Goal: Task Accomplishment & Management: Complete application form

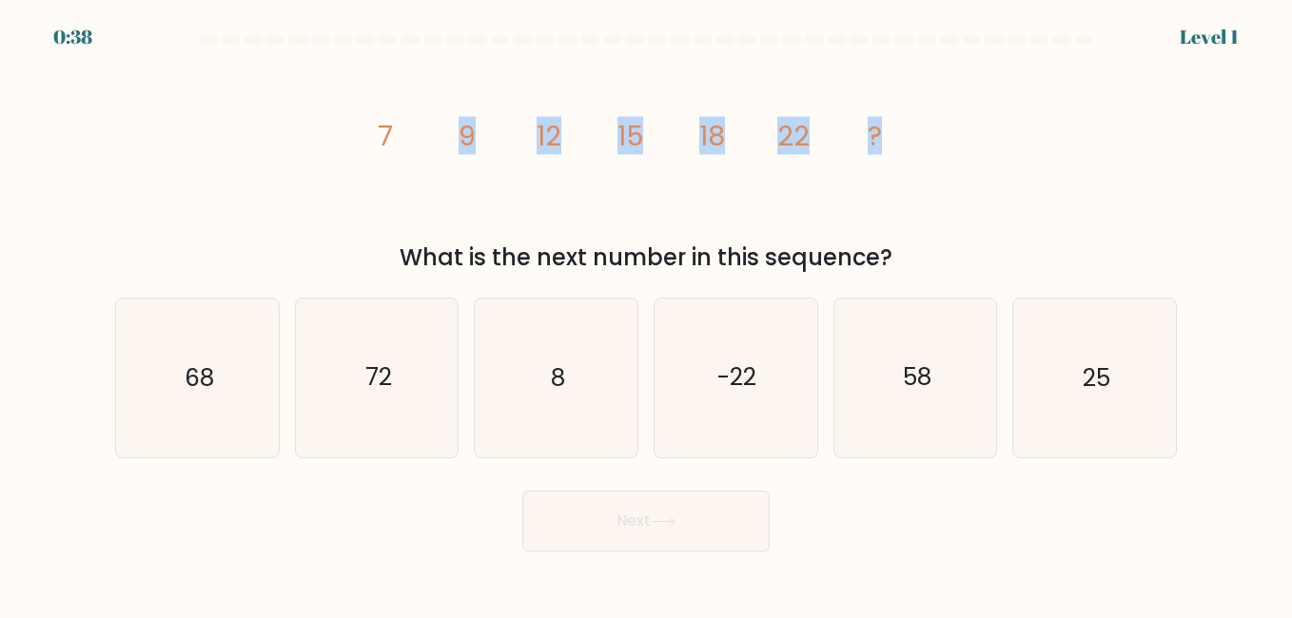
drag, startPoint x: 282, startPoint y: 102, endPoint x: 934, endPoint y: 132, distance: 653.3
click at [934, 132] on div "image/svg+xml 7 9 12 15 18 22 ? What is the next number in this sequence?" at bounding box center [646, 163] width 1085 height 223
drag, startPoint x: 934, startPoint y: 132, endPoint x: 863, endPoint y: 173, distance: 82.2
click at [863, 173] on icon "image/svg+xml 7 9 12 15 18 22 ?" at bounding box center [646, 145] width 571 height 186
drag, startPoint x: 406, startPoint y: 126, endPoint x: 491, endPoint y: 126, distance: 84.7
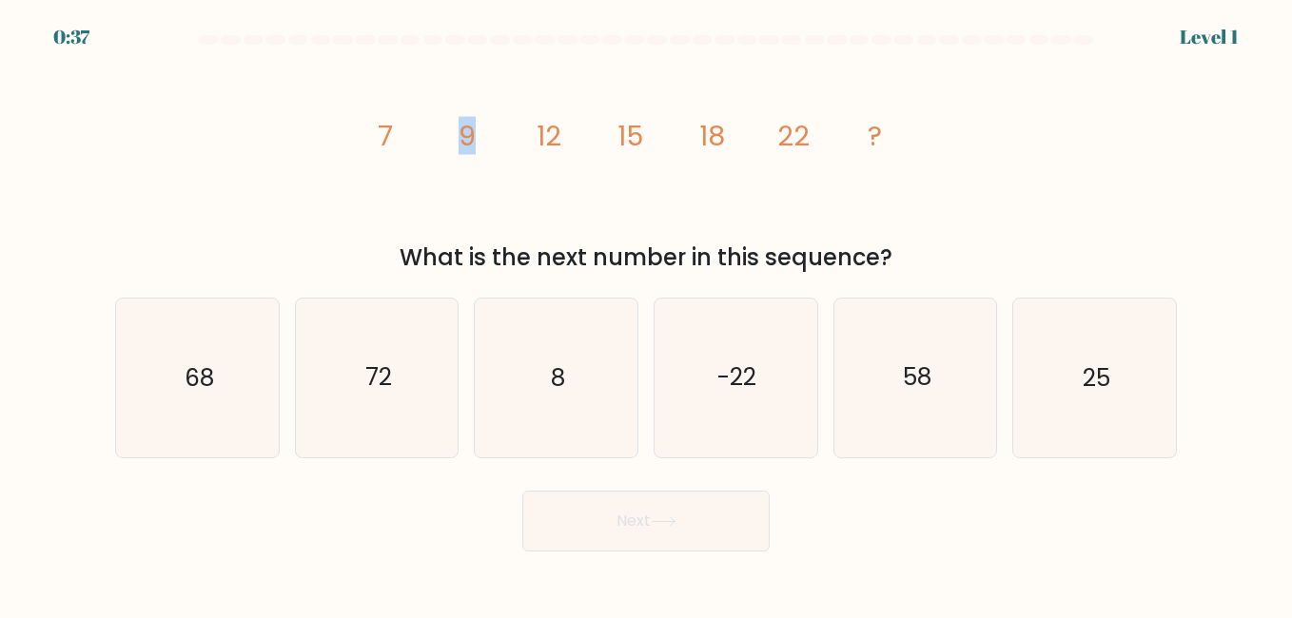
click at [491, 126] on icon "image/svg+xml 7 9 12 15 18 22 ?" at bounding box center [646, 145] width 571 height 186
click at [492, 126] on icon "image/svg+xml 7 9 12 15 18 22 ?" at bounding box center [646, 145] width 571 height 186
click at [564, 147] on icon "image/svg+xml 7 9 12 15 18 22 ?" at bounding box center [646, 145] width 571 height 186
drag, startPoint x: 545, startPoint y: 147, endPoint x: 597, endPoint y: 141, distance: 51.8
click at [597, 141] on icon "image/svg+xml 7 9 12 15 18 22 ?" at bounding box center [646, 145] width 571 height 186
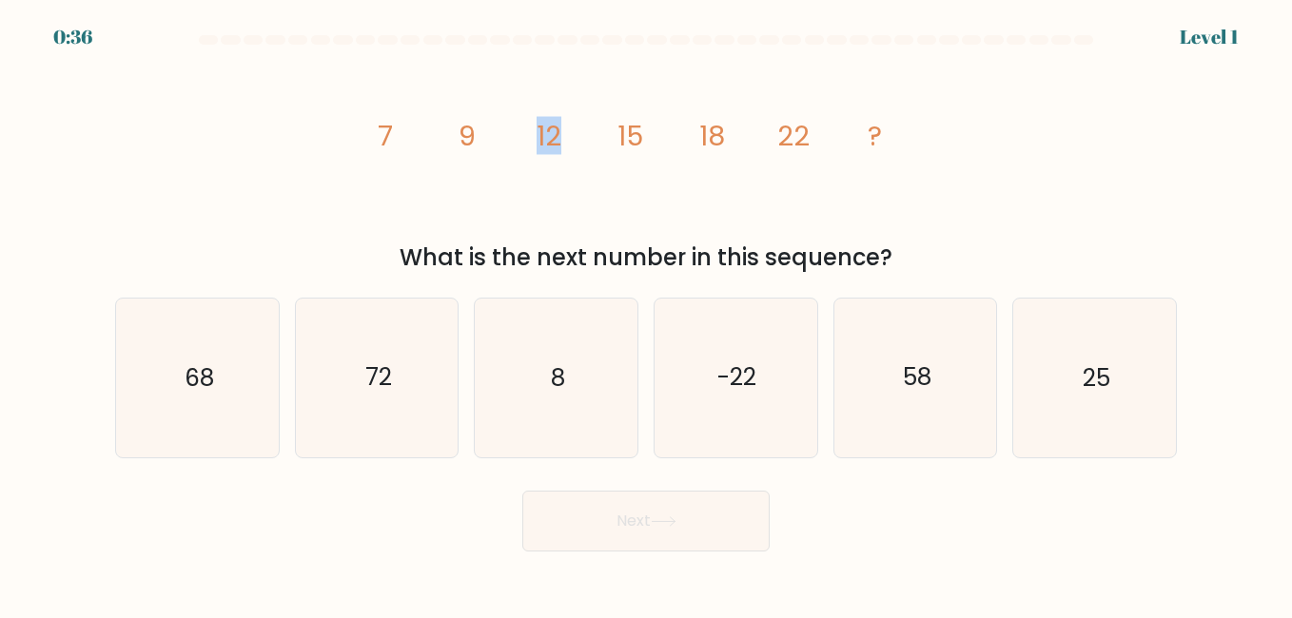
drag, startPoint x: 597, startPoint y: 141, endPoint x: 508, endPoint y: 163, distance: 91.1
click at [508, 163] on icon "image/svg+xml 7 9 12 15 18 22 ?" at bounding box center [646, 145] width 571 height 186
drag, startPoint x: 616, startPoint y: 139, endPoint x: 672, endPoint y: 131, distance: 55.7
click at [672, 131] on icon "image/svg+xml 7 9 12 15 18 22 ?" at bounding box center [646, 145] width 571 height 186
drag, startPoint x: 672, startPoint y: 131, endPoint x: 620, endPoint y: 147, distance: 53.6
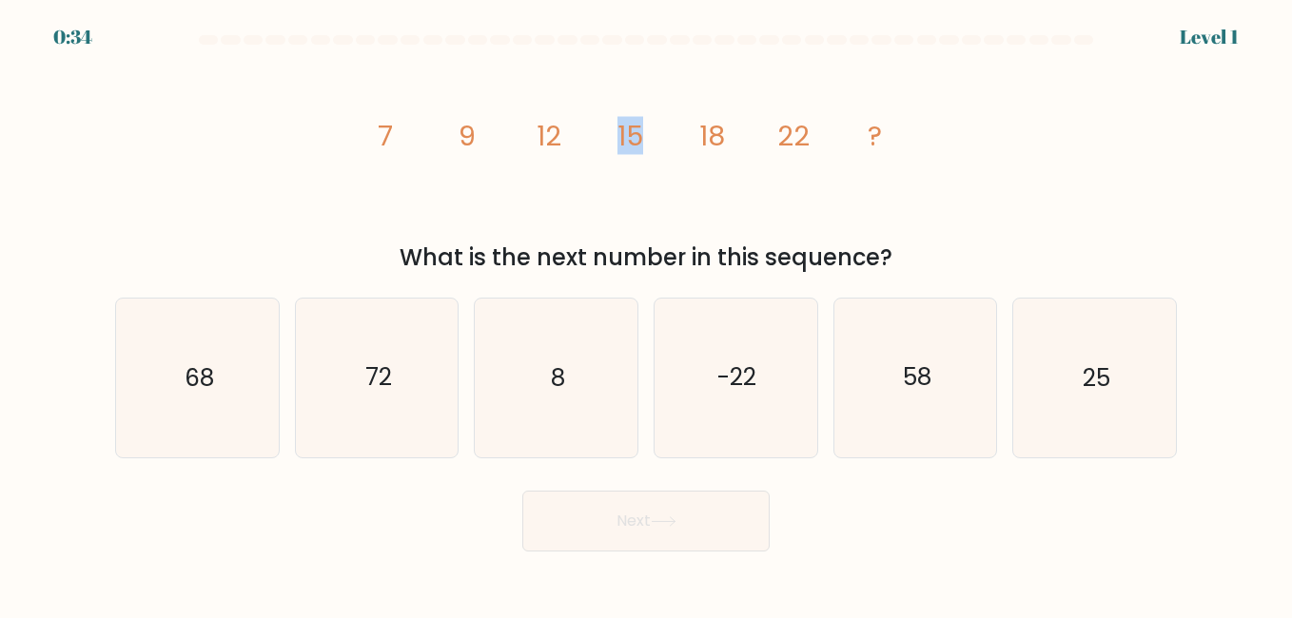
click at [620, 147] on tspan "15" at bounding box center [630, 136] width 26 height 38
click at [508, 144] on icon "image/svg+xml 7 9 12 15 18 22 ?" at bounding box center [646, 145] width 571 height 186
click at [587, 150] on icon "image/svg+xml 7 9 12 15 18 22 ?" at bounding box center [646, 145] width 571 height 186
drag, startPoint x: 682, startPoint y: 143, endPoint x: 706, endPoint y: 146, distance: 24.0
click at [683, 143] on icon "image/svg+xml 7 9 12 15 18 22 ?" at bounding box center [646, 145] width 571 height 186
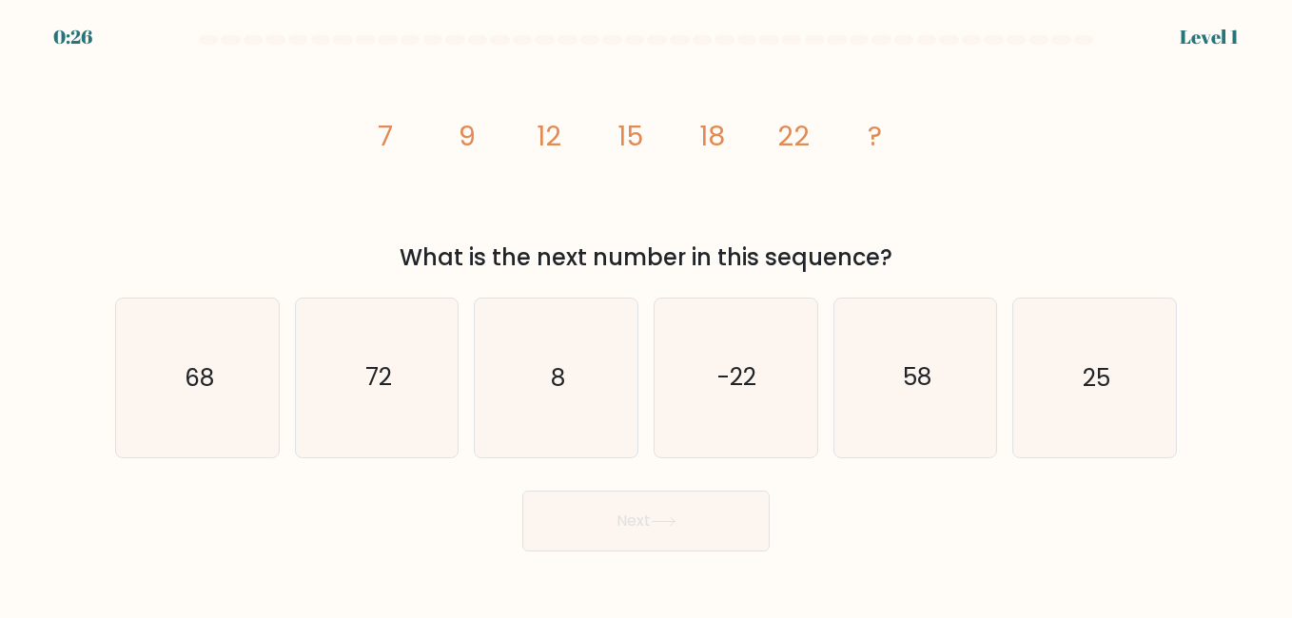
click at [734, 152] on icon "image/svg+xml 7 9 12 15 18 22 ?" at bounding box center [646, 145] width 571 height 186
click at [832, 155] on icon "image/svg+xml 7 9 12 15 18 22 ?" at bounding box center [646, 145] width 571 height 186
click at [1107, 377] on text "25" at bounding box center [1097, 378] width 28 height 33
click at [647, 314] on input "f. 25" at bounding box center [646, 311] width 1 height 5
radio input "true"
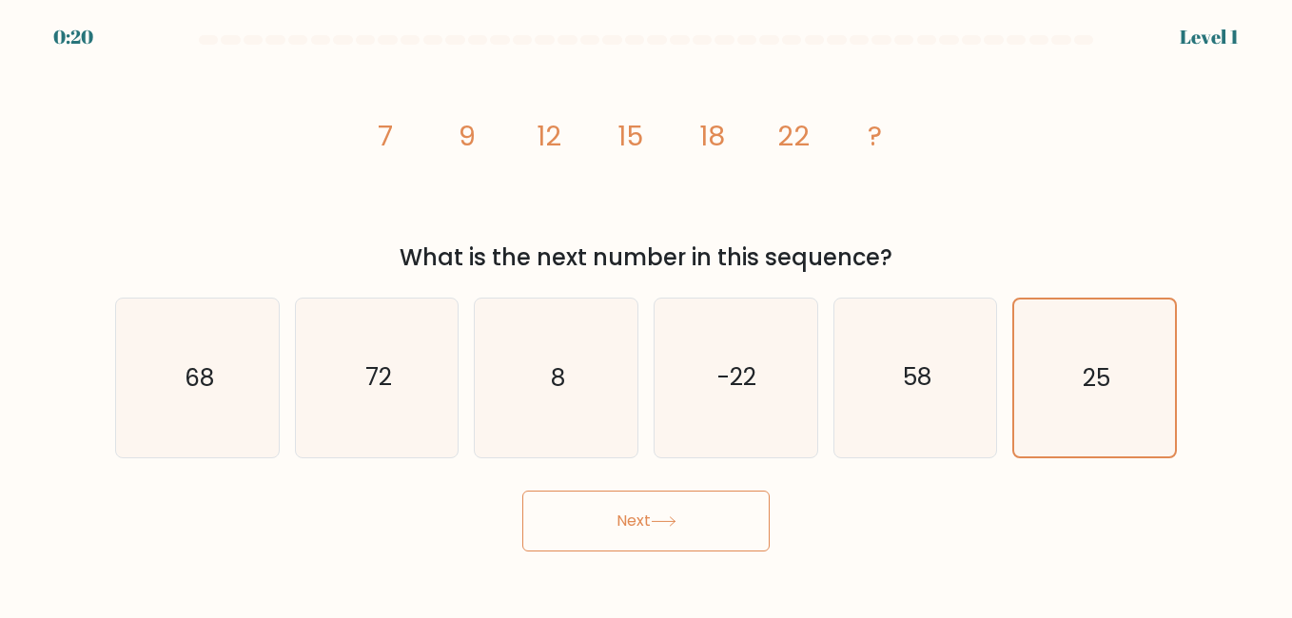
click at [674, 519] on icon at bounding box center [664, 522] width 26 height 10
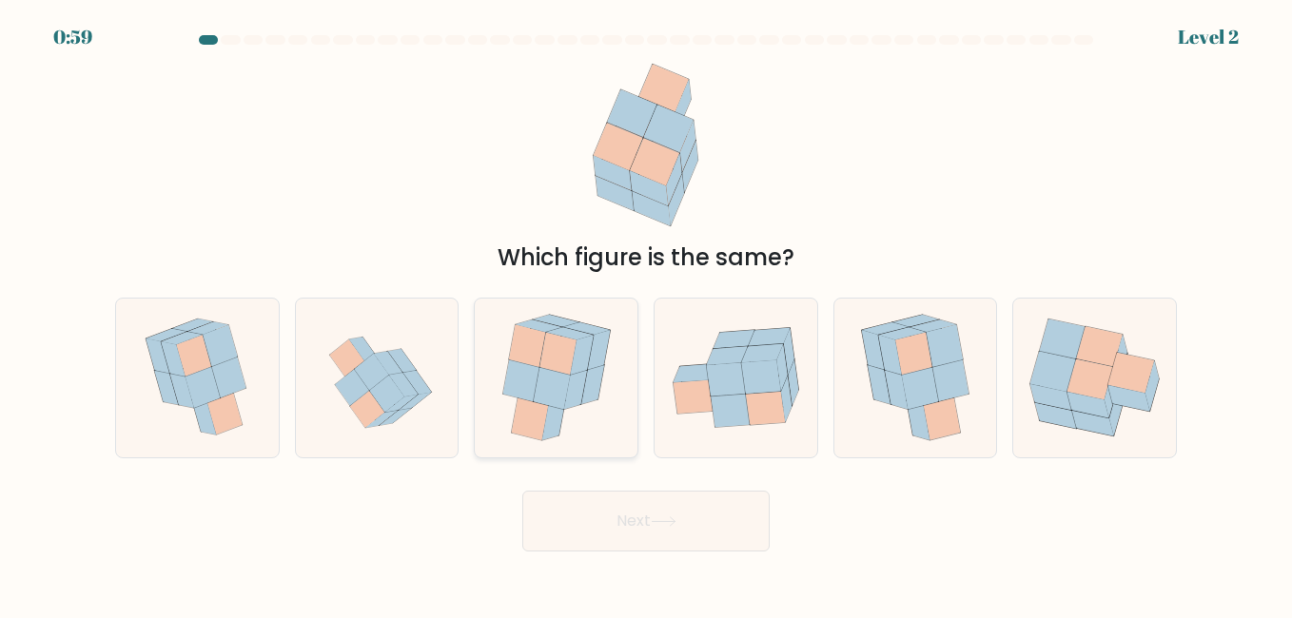
click at [576, 361] on icon at bounding box center [581, 356] width 23 height 40
click at [646, 314] on input "c." at bounding box center [646, 311] width 1 height 5
radio input "true"
click at [600, 528] on button "Next" at bounding box center [645, 521] width 247 height 61
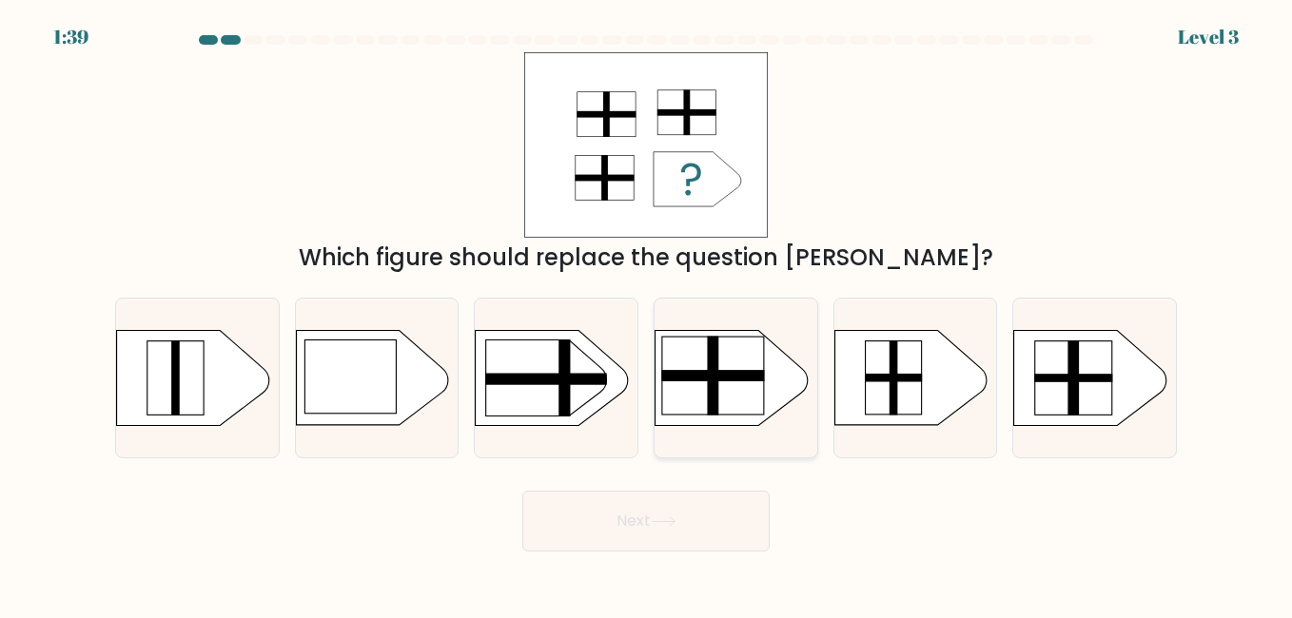
click at [715, 383] on rect at bounding box center [712, 376] width 11 height 79
click at [647, 314] on input "d." at bounding box center [646, 311] width 1 height 5
radio input "true"
click at [675, 534] on button "Next" at bounding box center [645, 521] width 247 height 61
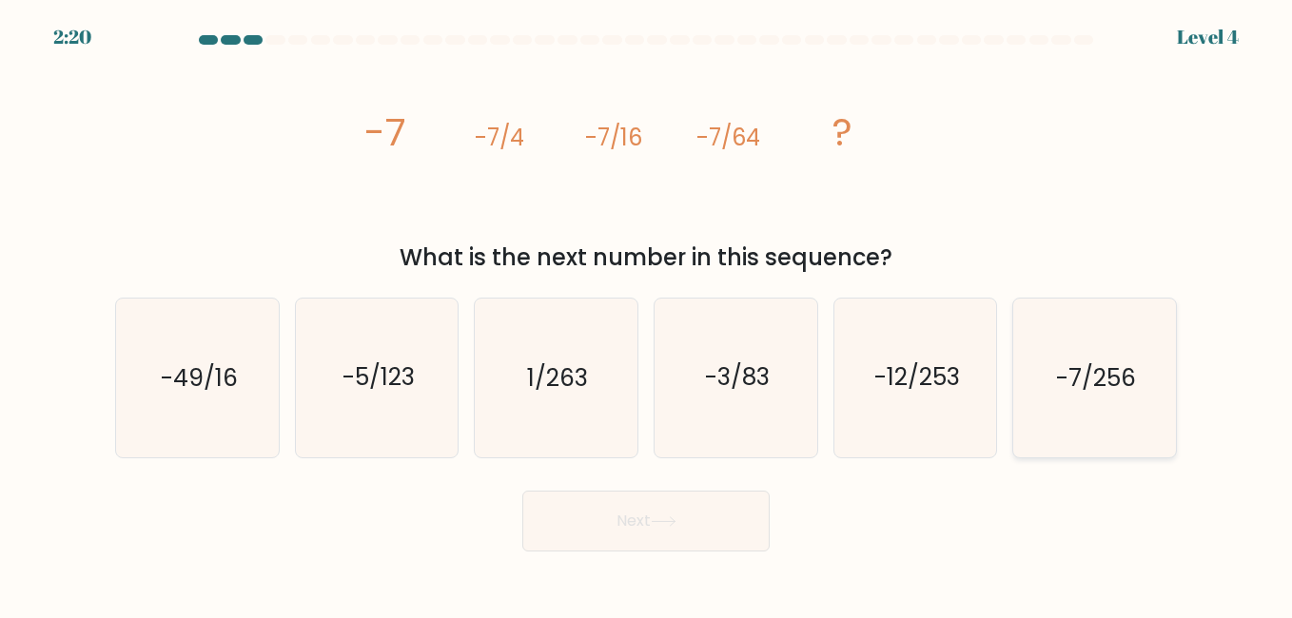
click at [1088, 395] on text "-7/256" at bounding box center [1096, 378] width 80 height 33
click at [647, 314] on input "f. -7/256" at bounding box center [646, 311] width 1 height 5
radio input "true"
click at [692, 504] on button "Next" at bounding box center [645, 521] width 247 height 61
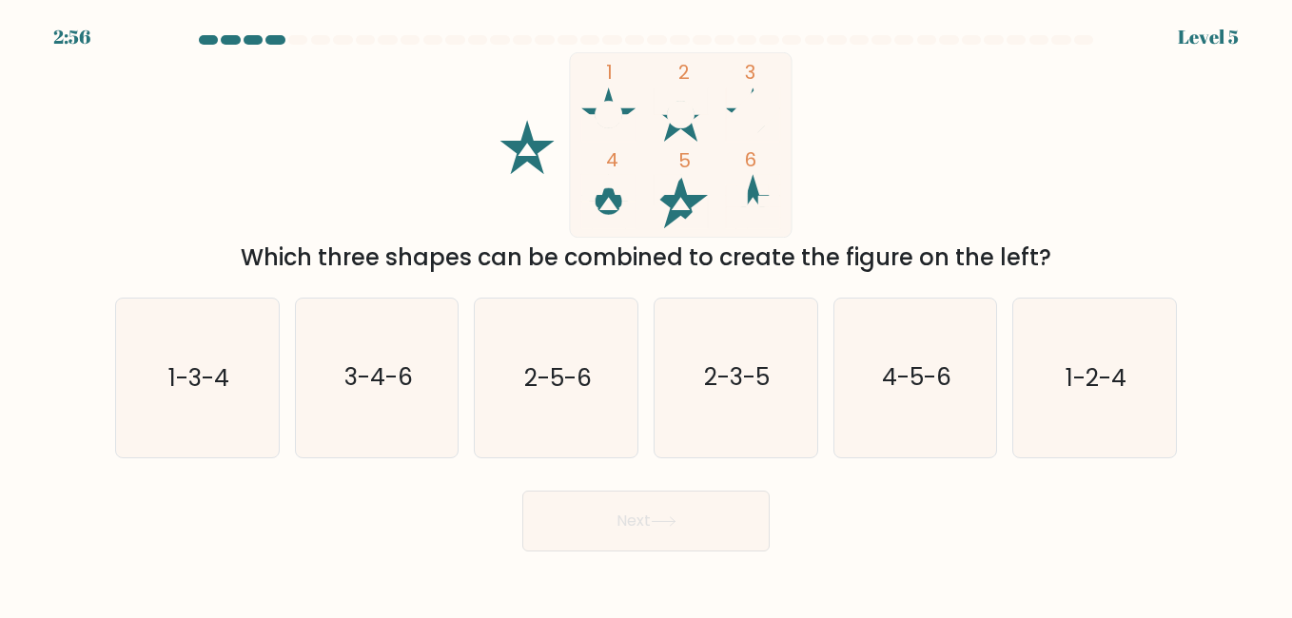
click at [608, 71] on tspan "1" at bounding box center [609, 72] width 7 height 27
click at [666, 99] on icon at bounding box center [681, 102] width 54 height 28
click at [1055, 362] on icon "1-2-4" at bounding box center [1094, 378] width 158 height 158
click at [647, 314] on input "f. 1-2-4" at bounding box center [646, 311] width 1 height 5
radio input "true"
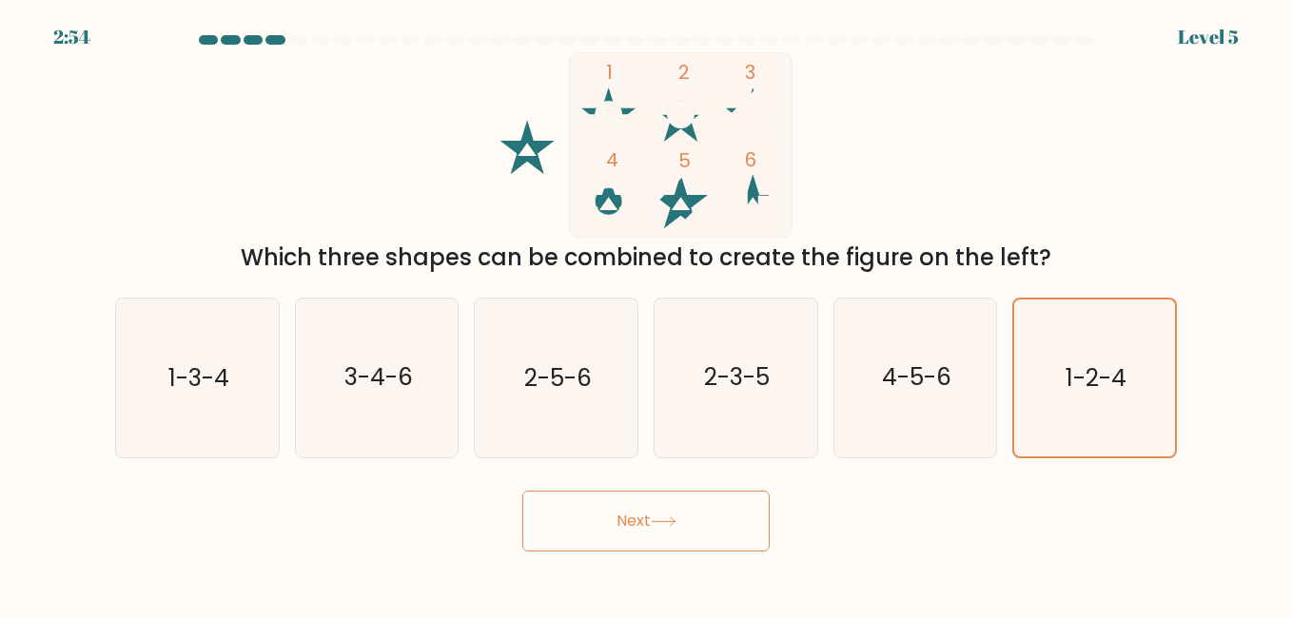
click at [743, 527] on button "Next" at bounding box center [645, 521] width 247 height 61
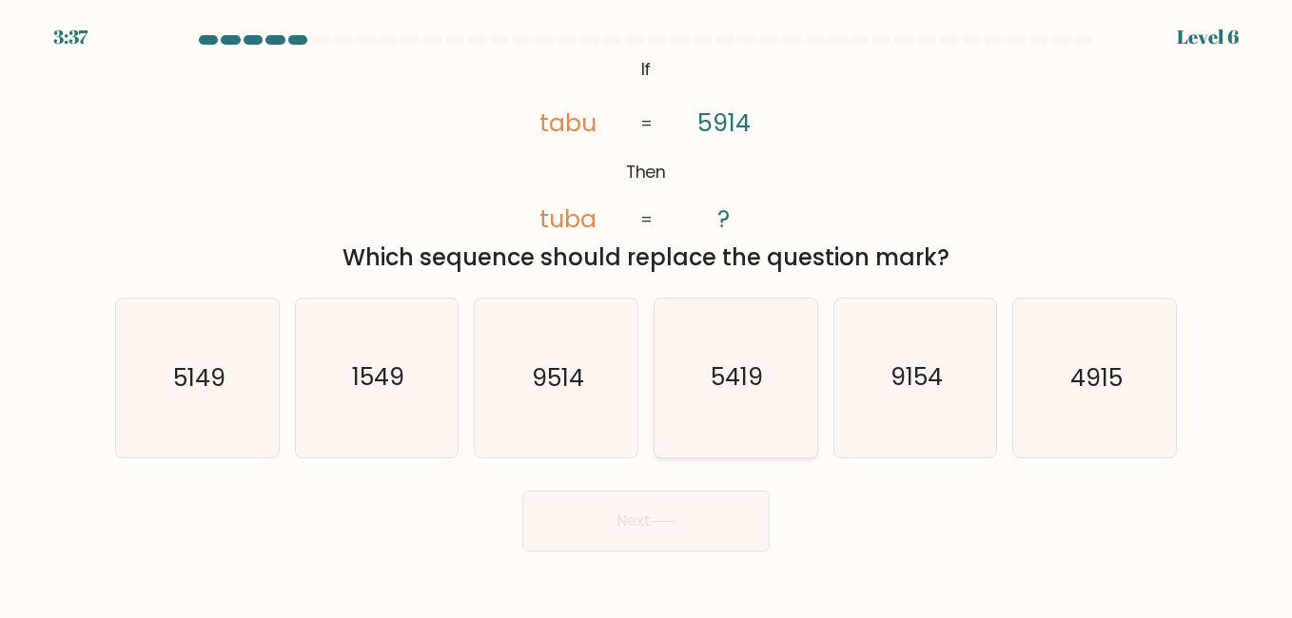
click at [756, 411] on icon "5419" at bounding box center [735, 378] width 158 height 158
click at [647, 314] on input "d. 5419" at bounding box center [646, 311] width 1 height 5
radio input "true"
click at [674, 526] on icon at bounding box center [664, 522] width 26 height 10
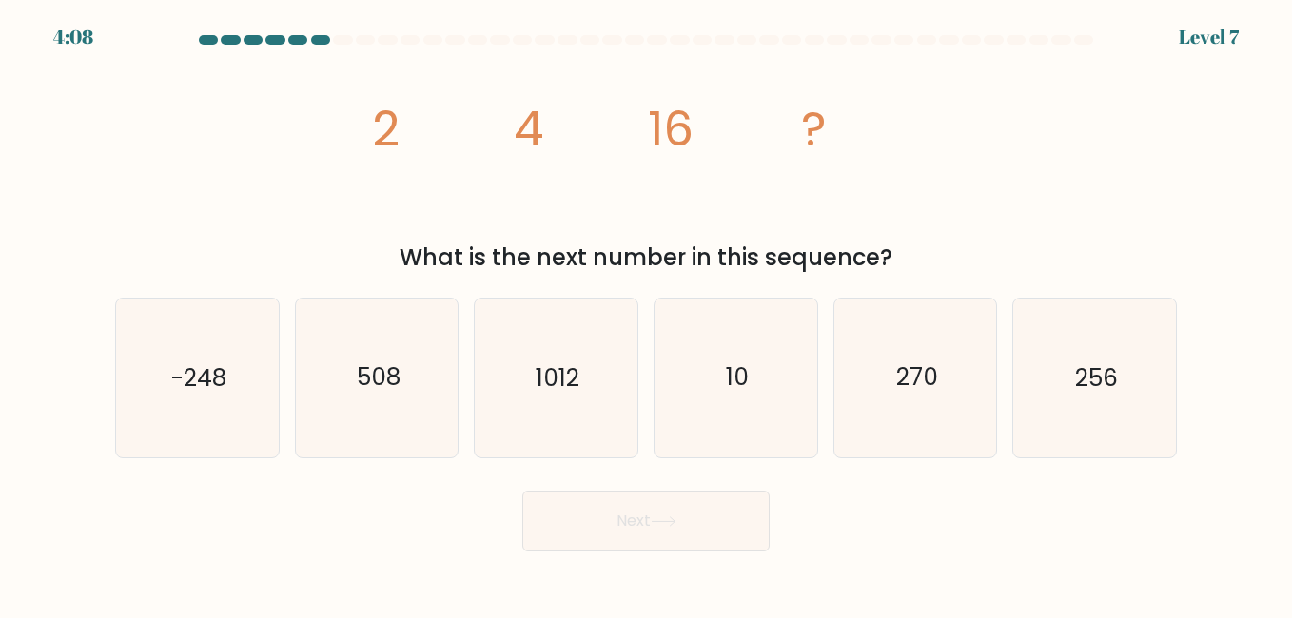
click at [426, 102] on icon "image/svg+xml 2 4 16 ?" at bounding box center [646, 145] width 571 height 186
click at [548, 86] on icon "image/svg+xml 2 4 16 ?" at bounding box center [646, 145] width 571 height 186
drag, startPoint x: 699, startPoint y: 82, endPoint x: 709, endPoint y: 115, distance: 34.6
click at [706, 95] on icon "image/svg+xml 2 4 16 ?" at bounding box center [646, 145] width 571 height 186
drag, startPoint x: 403, startPoint y: 82, endPoint x: 410, endPoint y: 117, distance: 35.8
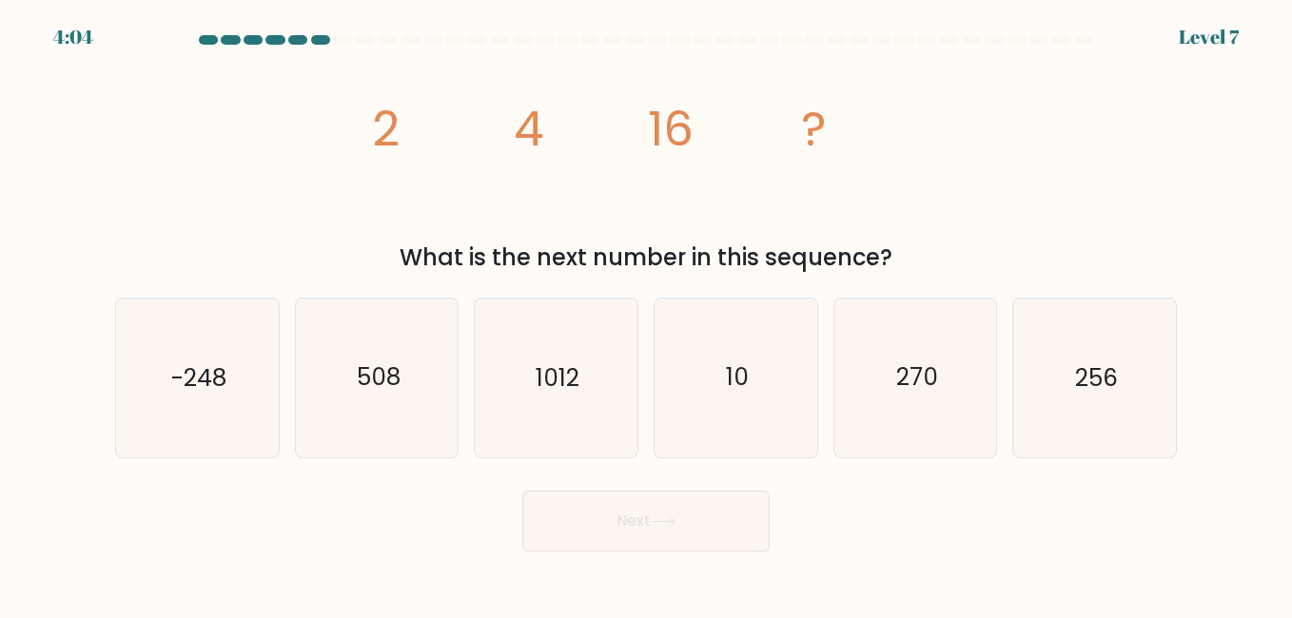
click at [410, 102] on icon "image/svg+xml 2 4 16 ?" at bounding box center [646, 145] width 571 height 186
drag, startPoint x: 556, startPoint y: 74, endPoint x: 624, endPoint y: 80, distance: 68.7
click at [625, 80] on icon "image/svg+xml 2 4 16 ?" at bounding box center [646, 145] width 571 height 186
drag, startPoint x: 683, startPoint y: 67, endPoint x: 699, endPoint y: 68, distance: 16.2
click at [713, 75] on icon "image/svg+xml 2 4 16 ?" at bounding box center [646, 145] width 571 height 186
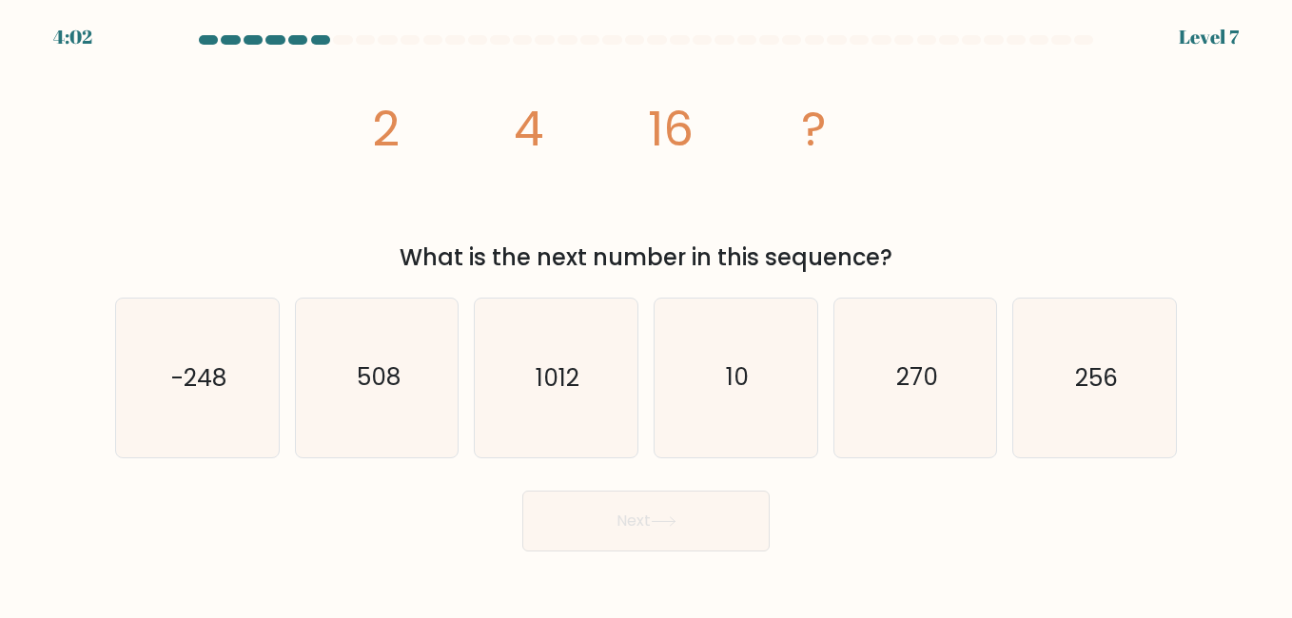
drag, startPoint x: 699, startPoint y: 68, endPoint x: 714, endPoint y: 100, distance: 35.7
click at [714, 100] on icon "image/svg+xml 2 4 16 ?" at bounding box center [646, 145] width 571 height 186
click at [1058, 390] on icon "256" at bounding box center [1094, 378] width 158 height 158
click at [647, 314] on input "f. 256" at bounding box center [646, 311] width 1 height 5
radio input "true"
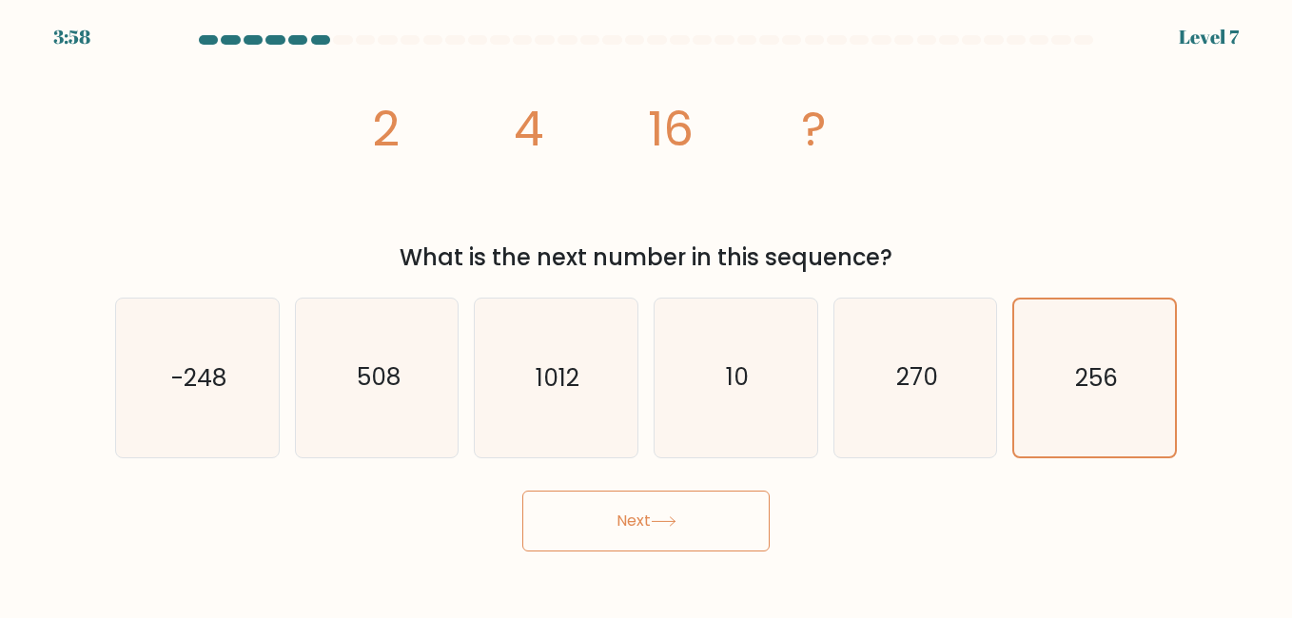
click at [635, 560] on body "3:58 Level 7" at bounding box center [646, 309] width 1292 height 618
click at [636, 538] on button "Next" at bounding box center [645, 521] width 247 height 61
click at [649, 530] on button "Next" at bounding box center [645, 521] width 247 height 61
click at [890, 196] on icon "image/svg+xml 2 4 16 ?" at bounding box center [646, 145] width 571 height 186
click at [1167, 597] on body "3:04 Level 7" at bounding box center [646, 309] width 1292 height 618
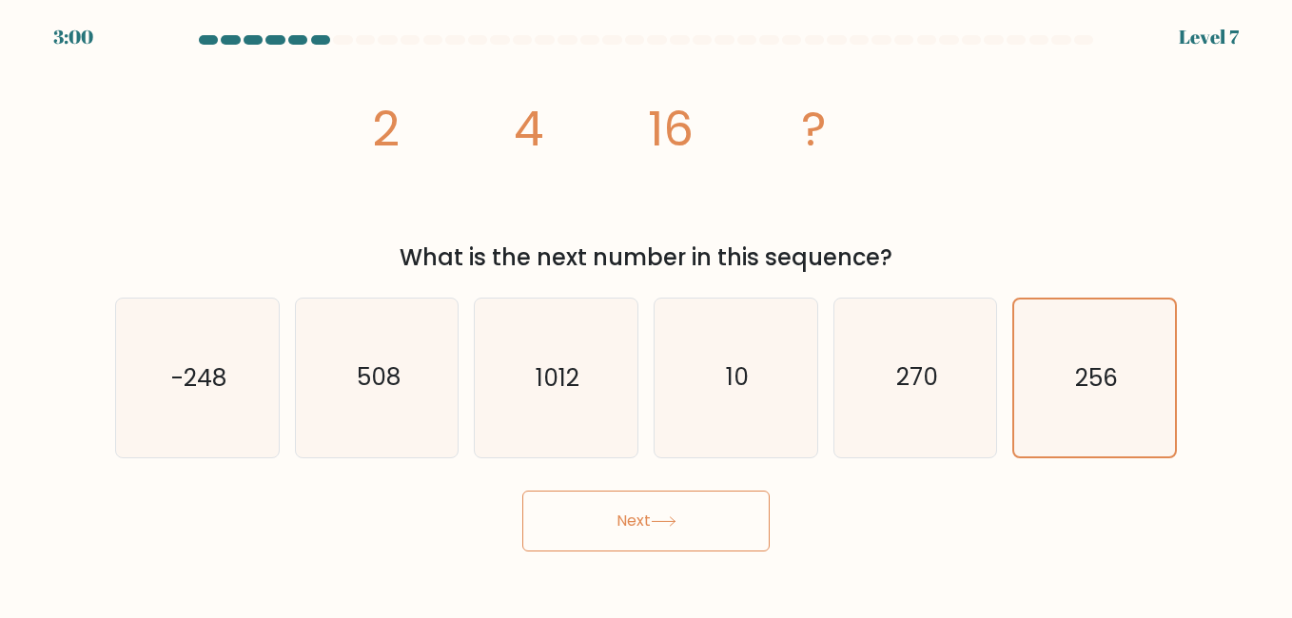
click at [893, 209] on icon "image/svg+xml 2 4 16 ?" at bounding box center [646, 145] width 571 height 186
click at [716, 527] on button "Next" at bounding box center [645, 521] width 247 height 61
drag, startPoint x: 793, startPoint y: 225, endPoint x: 842, endPoint y: 258, distance: 58.8
click at [793, 225] on icon "image/svg+xml 2 4 16 ?" at bounding box center [646, 145] width 571 height 186
click at [696, 513] on button "Next" at bounding box center [645, 521] width 247 height 61
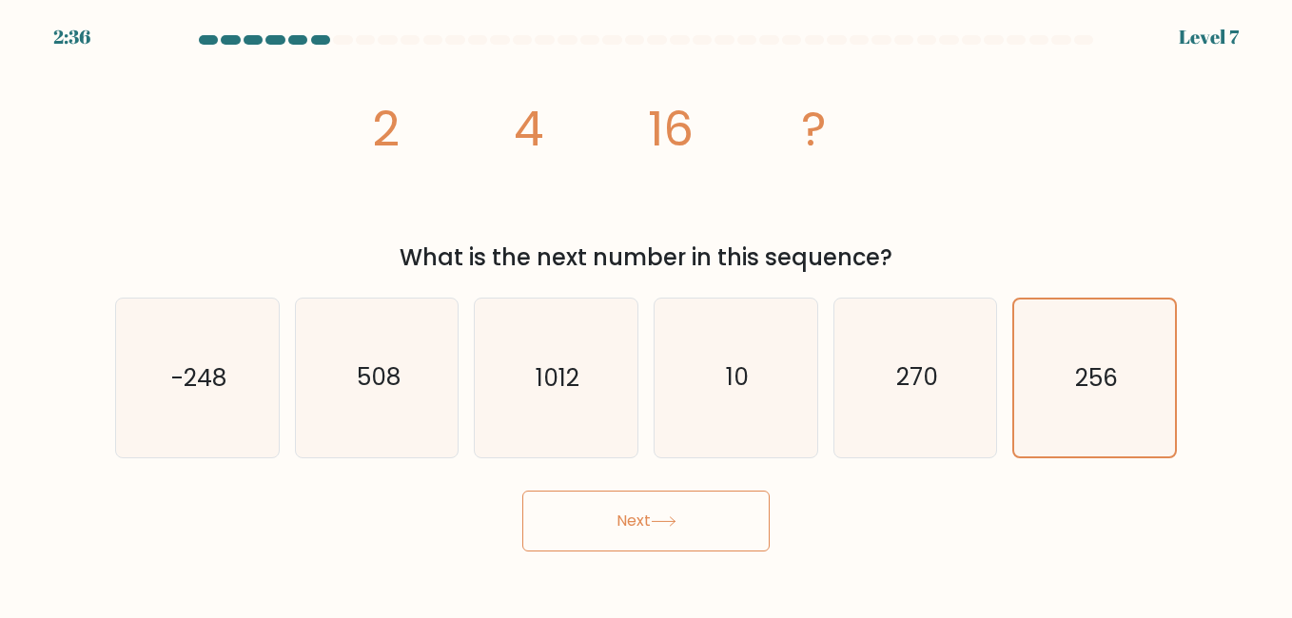
drag, startPoint x: 887, startPoint y: 232, endPoint x: 909, endPoint y: 251, distance: 29.7
click at [887, 232] on icon "image/svg+xml 2 4 16 ?" at bounding box center [646, 145] width 571 height 186
drag, startPoint x: 670, startPoint y: 264, endPoint x: 679, endPoint y: 344, distance: 80.5
click at [670, 264] on div "What is the next number in this sequence?" at bounding box center [646, 258] width 1039 height 34
click at [715, 515] on button "Next" at bounding box center [645, 521] width 247 height 61
